Goal: Navigation & Orientation: Find specific page/section

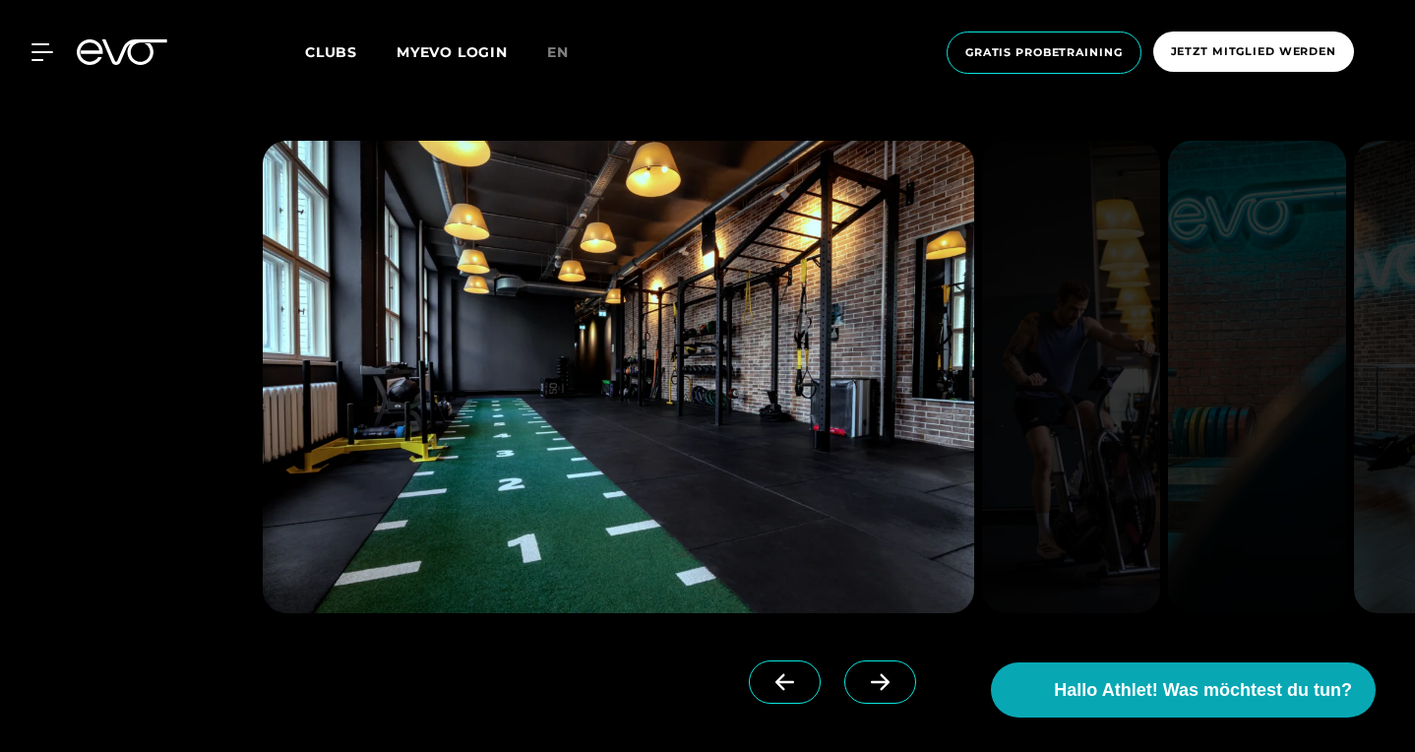
scroll to position [1560, 0]
click at [881, 670] on span at bounding box center [881, 681] width 72 height 43
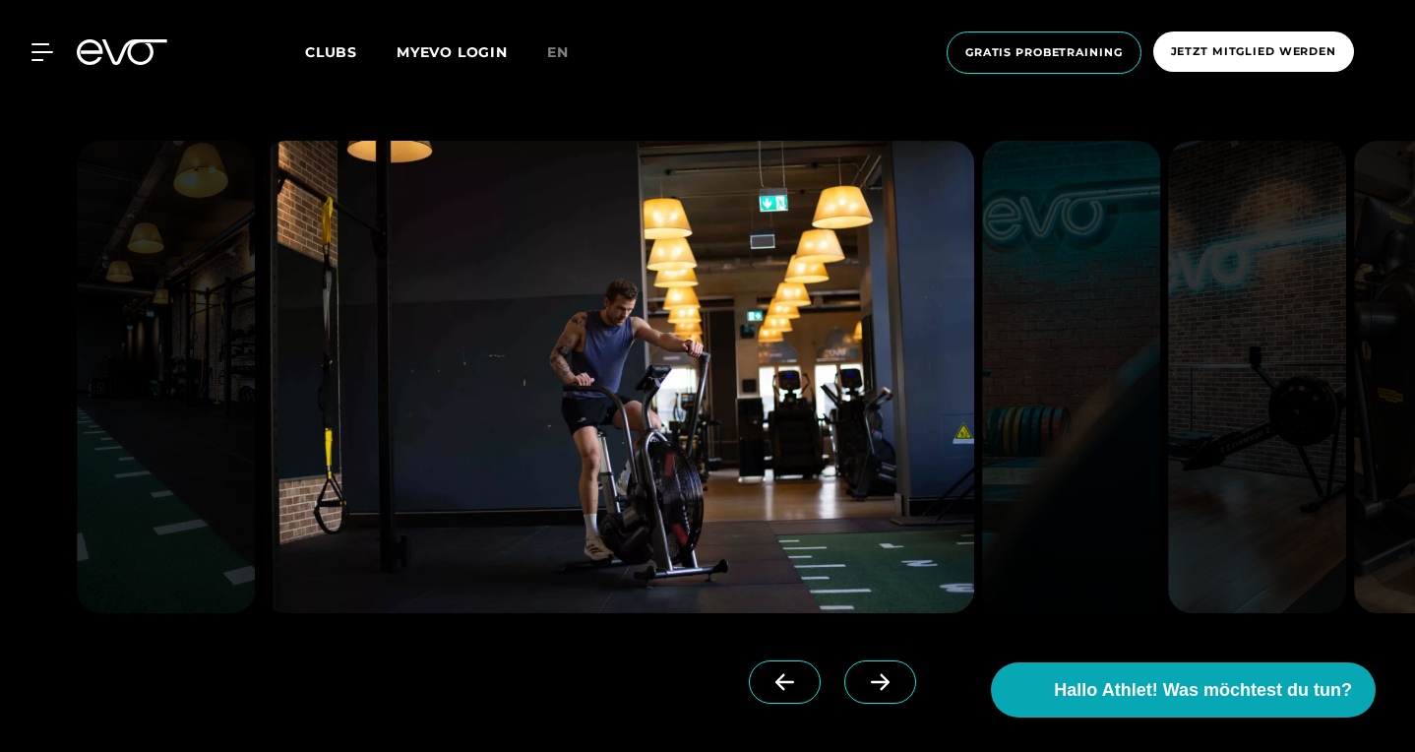
click at [881, 670] on span at bounding box center [881, 681] width 72 height 43
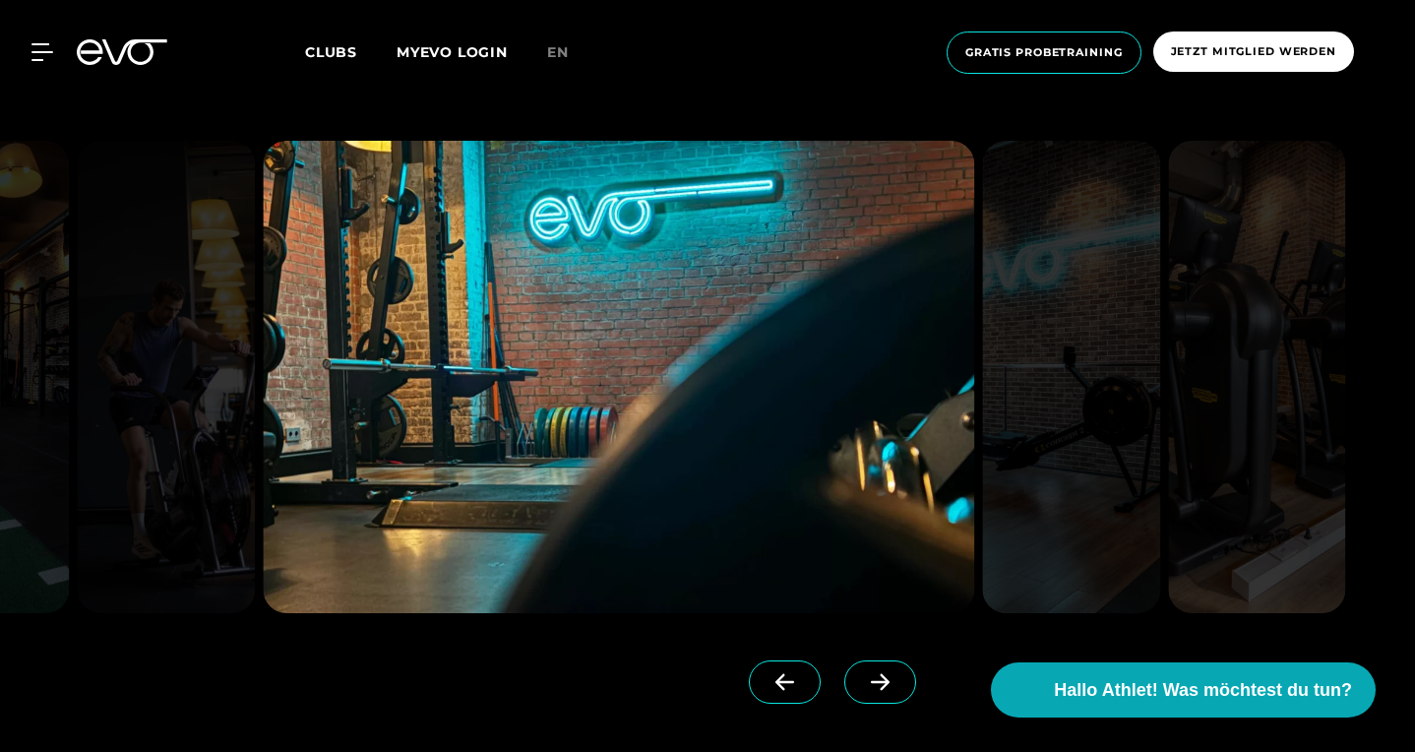
click at [881, 670] on span at bounding box center [881, 681] width 72 height 43
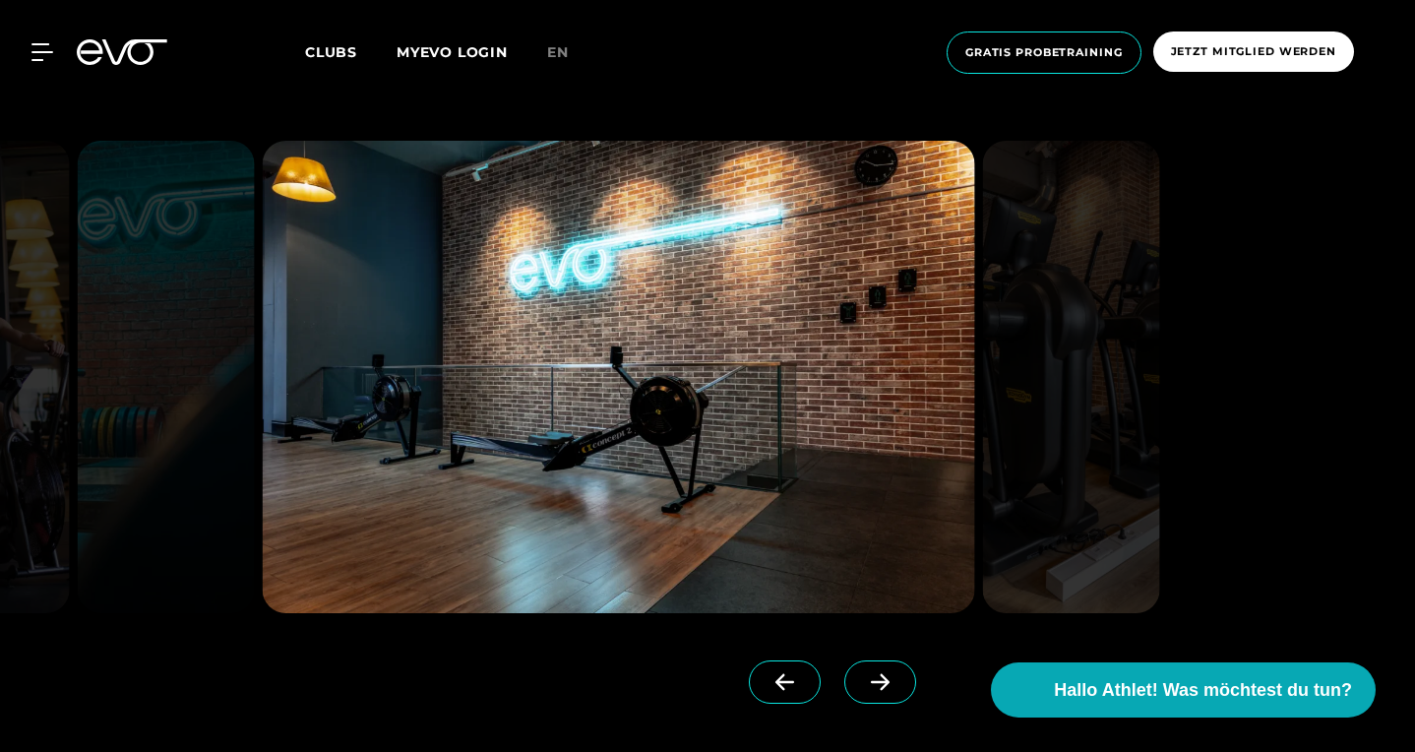
click at [881, 670] on span at bounding box center [881, 681] width 72 height 43
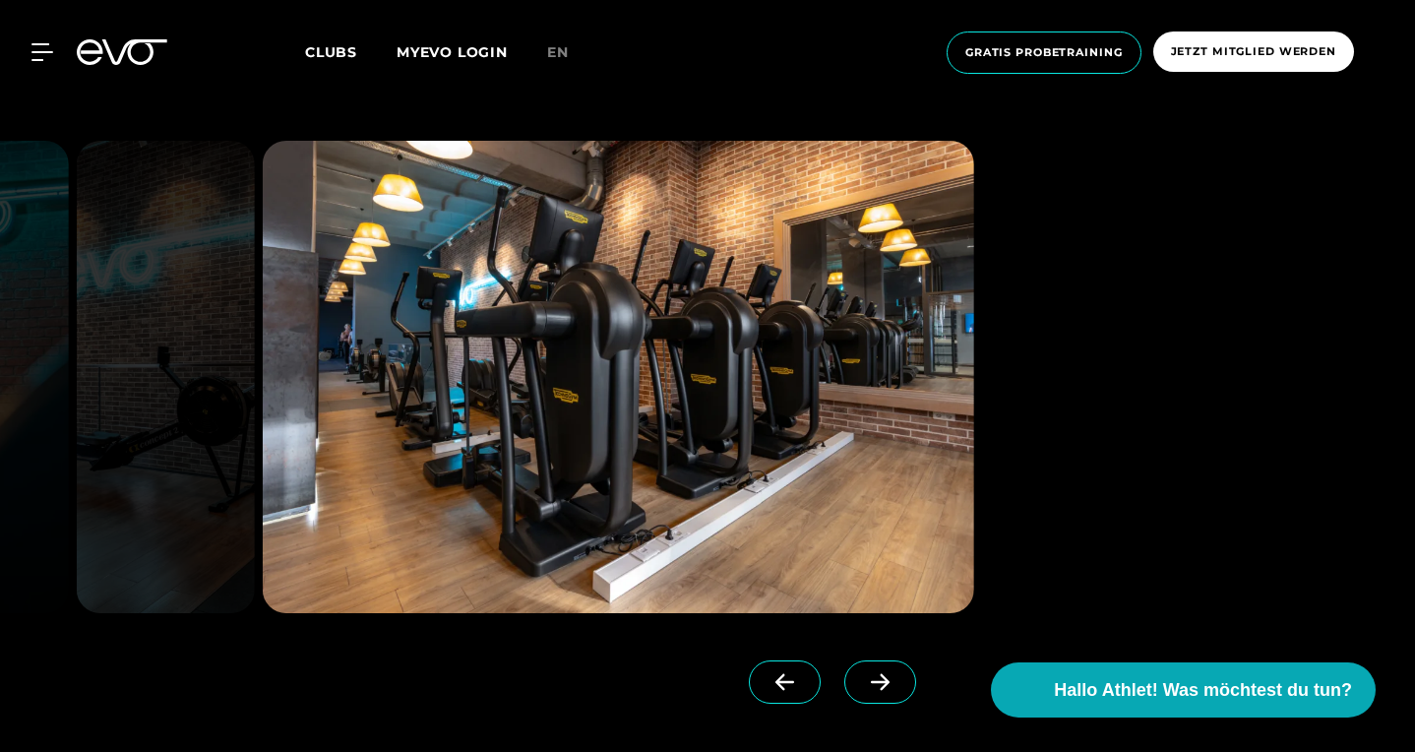
click at [881, 670] on span at bounding box center [881, 681] width 72 height 43
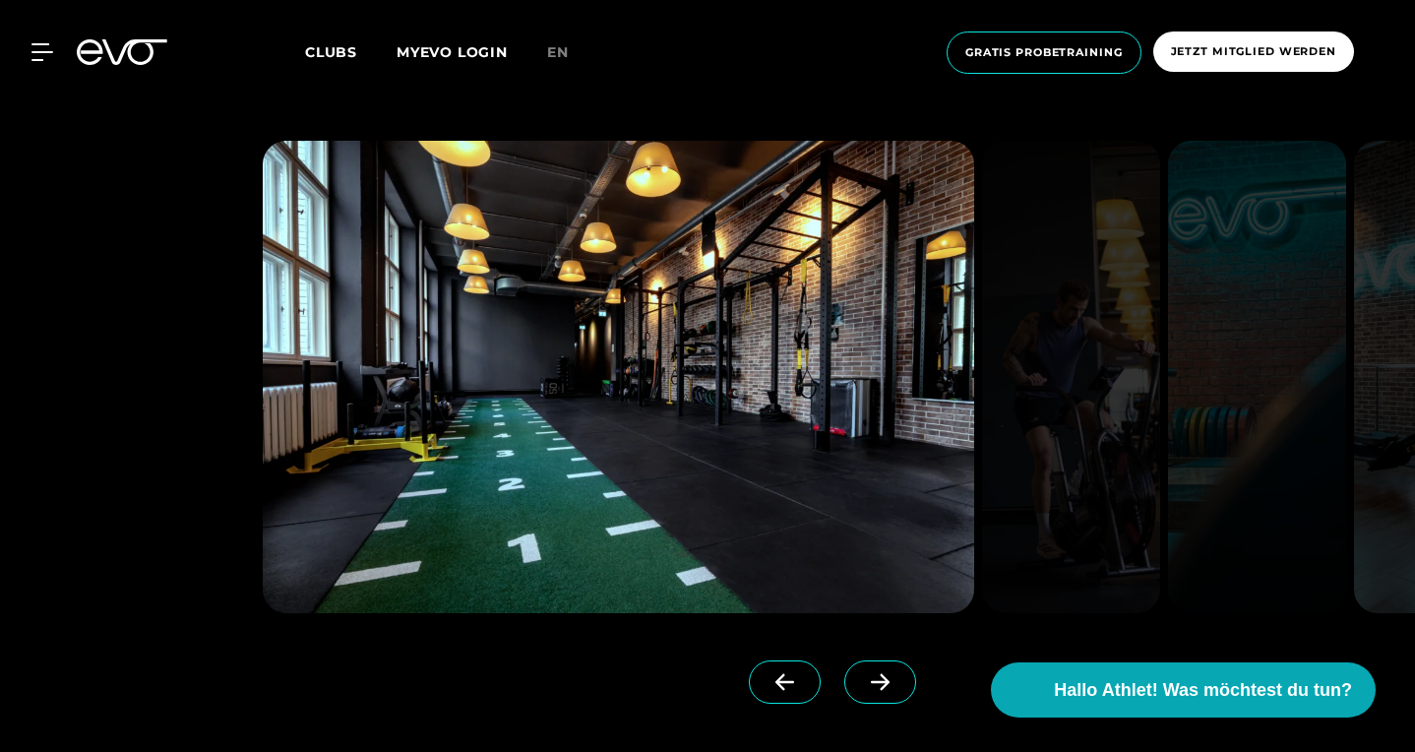
click at [881, 670] on span at bounding box center [881, 681] width 72 height 43
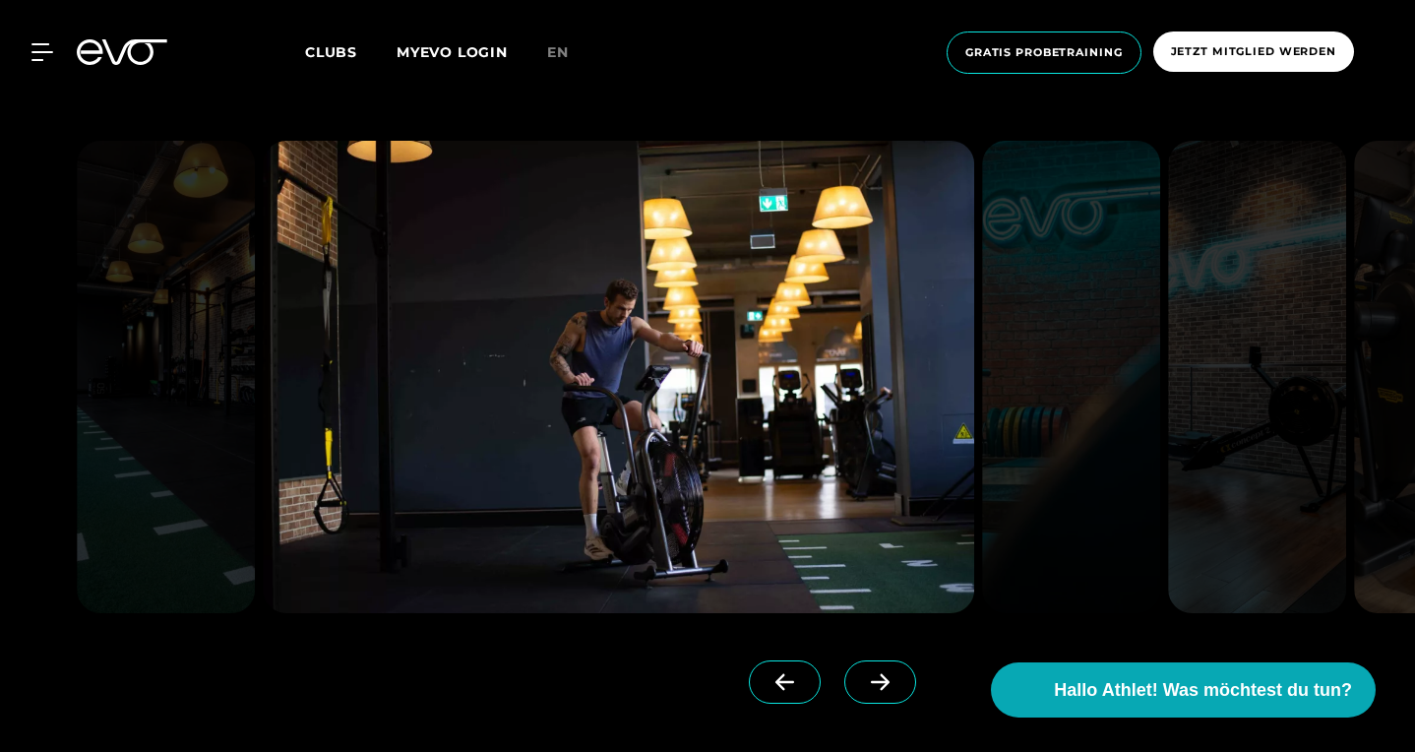
click at [881, 670] on span at bounding box center [881, 681] width 72 height 43
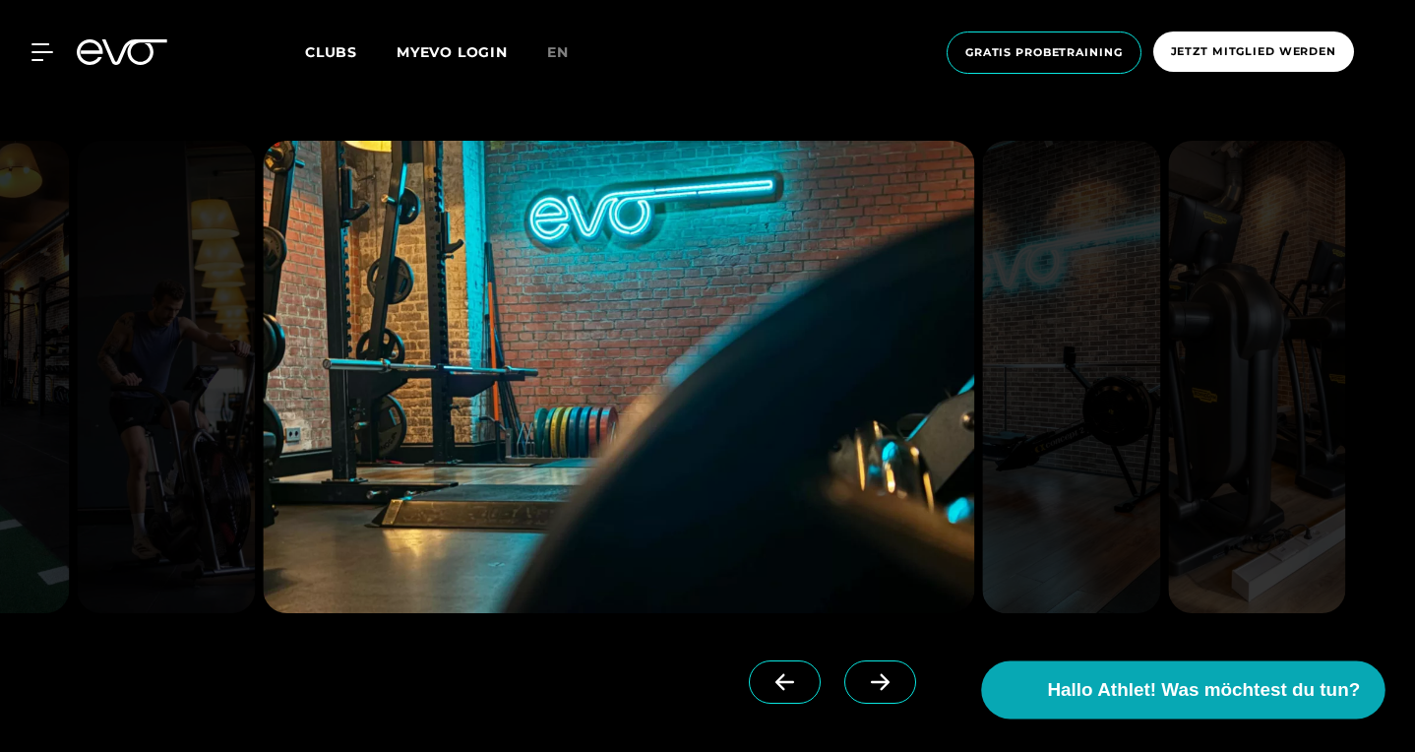
click at [1095, 699] on span "Hallo Athlet! Was möchtest du tun?" at bounding box center [1204, 690] width 313 height 28
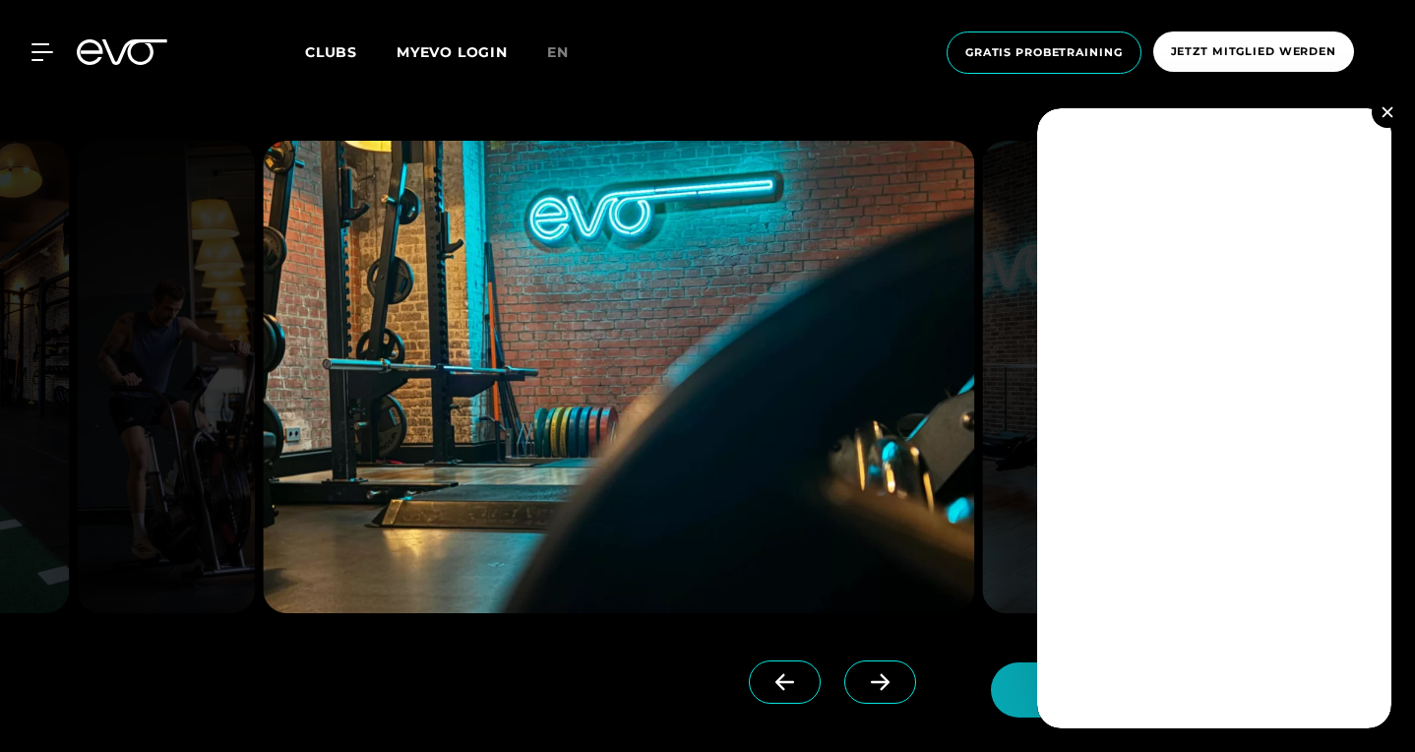
click at [1389, 106] on button at bounding box center [1387, 111] width 31 height 31
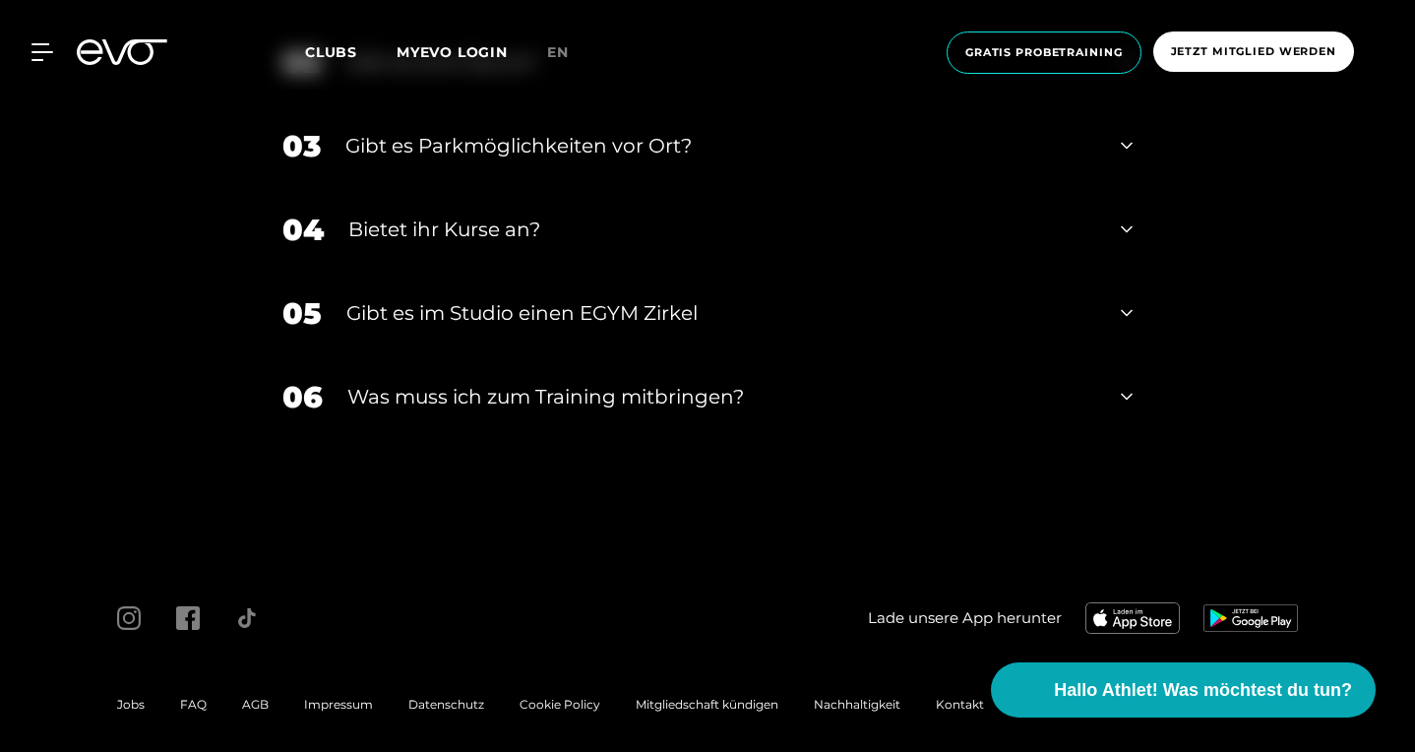
scroll to position [6910, 0]
click at [1121, 386] on icon at bounding box center [1127, 398] width 12 height 24
